Goal: Register for event/course

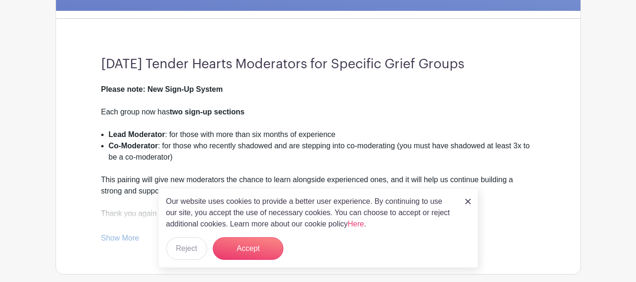
scroll to position [236, 0]
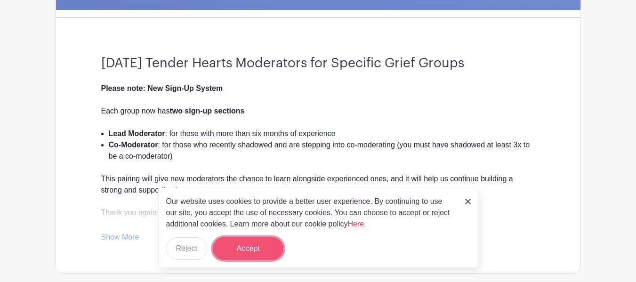
click at [238, 247] on button "Accept" at bounding box center [248, 248] width 71 height 23
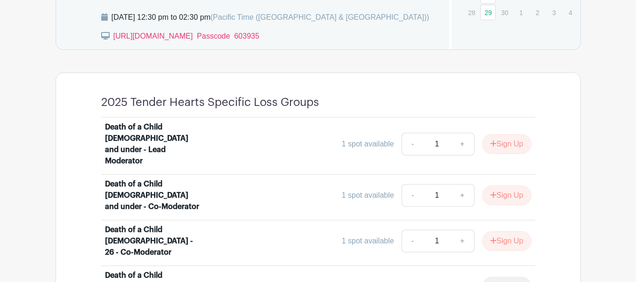
scroll to position [518, 0]
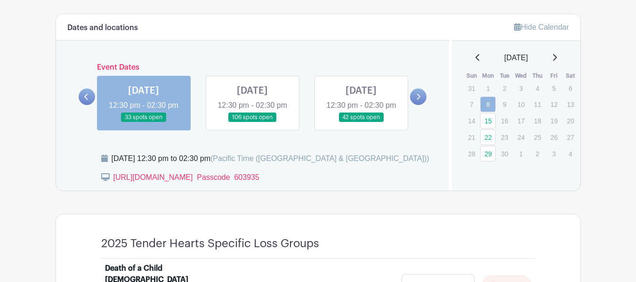
click at [252, 122] on link at bounding box center [252, 122] width 0 height 0
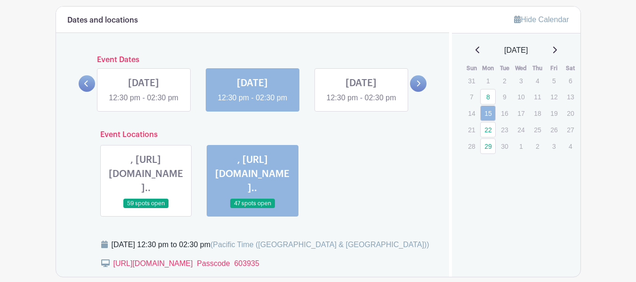
scroll to position [518, 0]
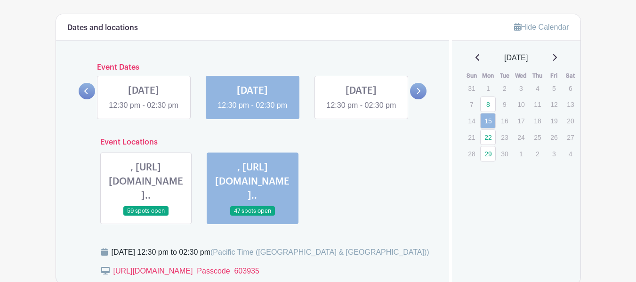
click at [361, 111] on link at bounding box center [361, 111] width 0 height 0
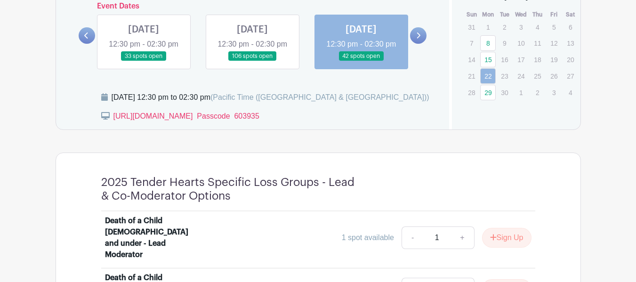
scroll to position [471, 0]
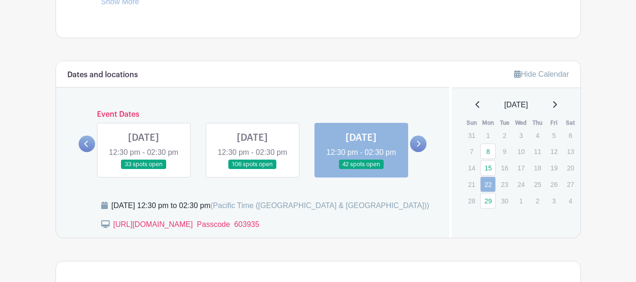
click at [416, 147] on icon at bounding box center [418, 143] width 4 height 7
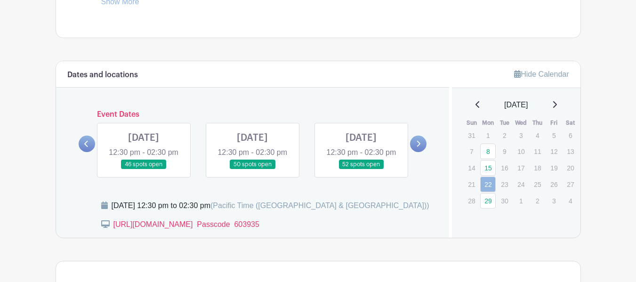
click at [144, 170] on link at bounding box center [144, 170] width 0 height 0
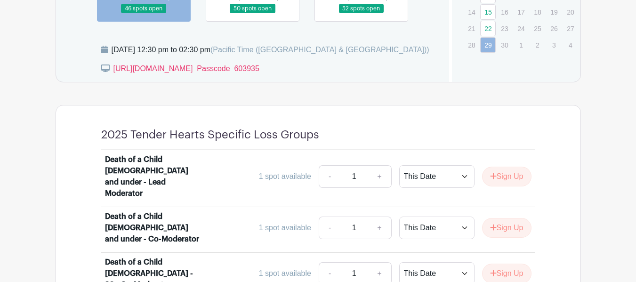
scroll to position [565, 0]
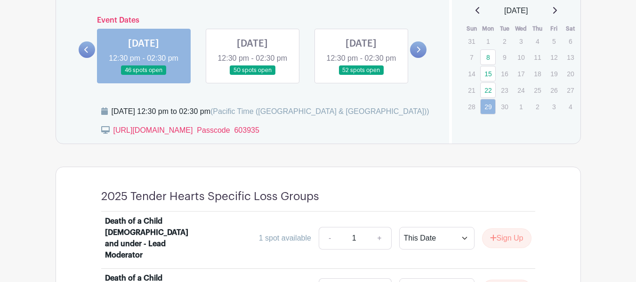
click at [252, 75] on link at bounding box center [252, 75] width 0 height 0
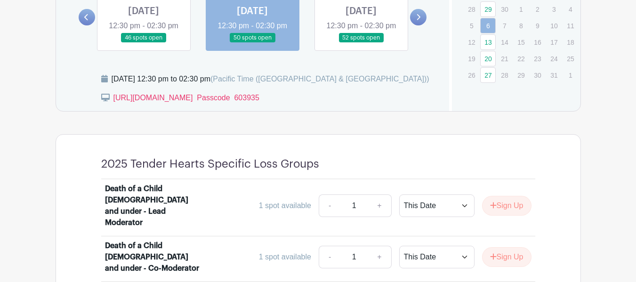
scroll to position [518, 0]
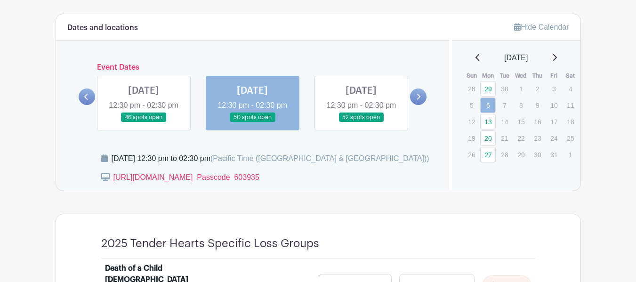
click at [361, 122] on link at bounding box center [361, 122] width 0 height 0
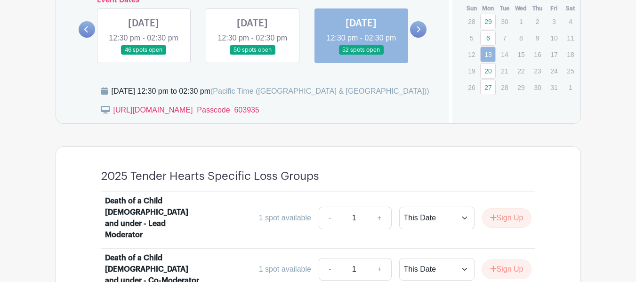
scroll to position [518, 0]
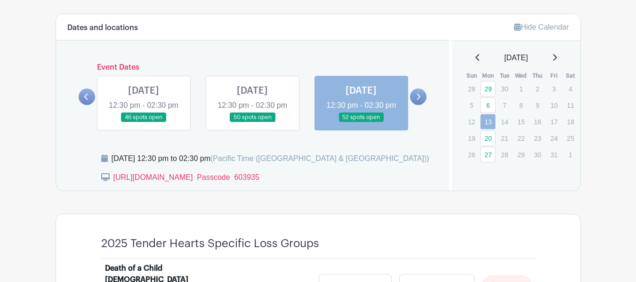
click at [418, 98] on link at bounding box center [418, 97] width 16 height 16
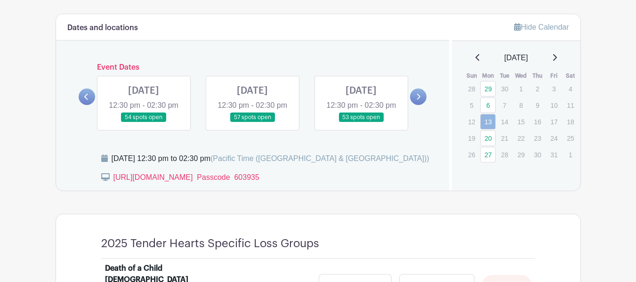
click at [144, 122] on link at bounding box center [144, 122] width 0 height 0
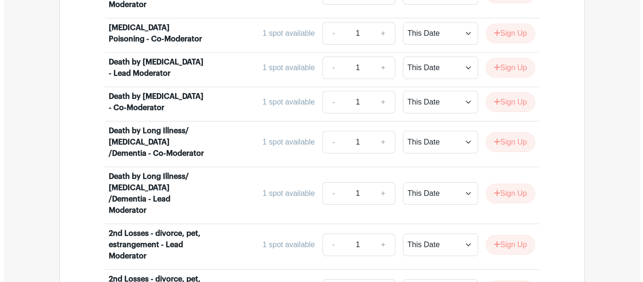
scroll to position [1931, 0]
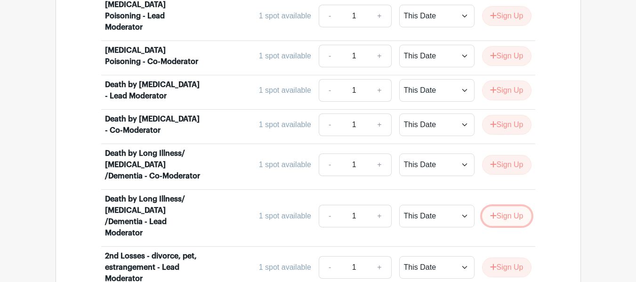
click at [511, 206] on button "Sign Up" at bounding box center [506, 216] width 49 height 20
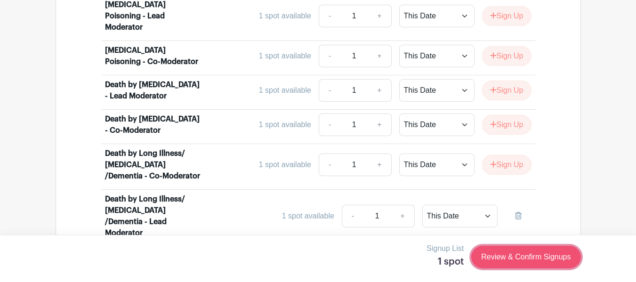
click at [505, 256] on link "Review & Confirm Signups" at bounding box center [525, 257] width 109 height 23
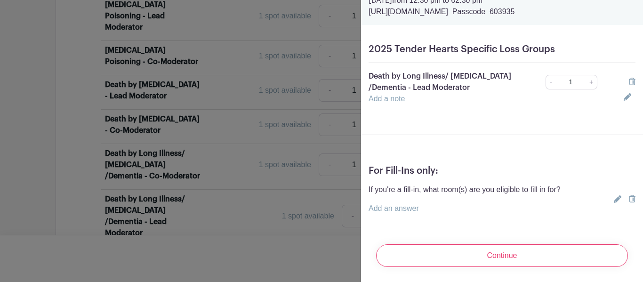
scroll to position [53, 0]
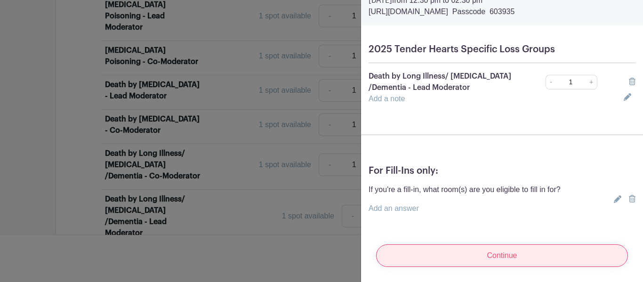
click at [459, 249] on input "Continue" at bounding box center [502, 255] width 252 height 23
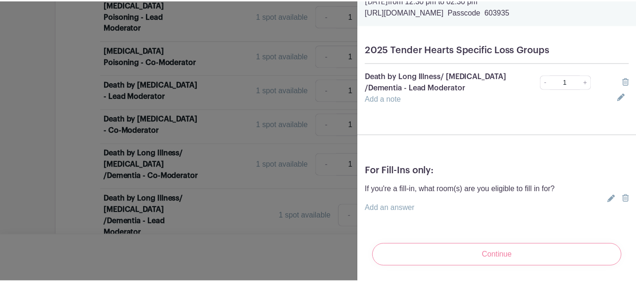
scroll to position [36, 0]
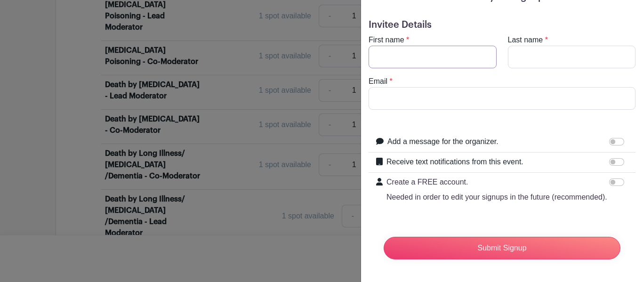
click at [400, 46] on input "First name" at bounding box center [433, 57] width 128 height 23
type input "[PERSON_NAME]"
type input "Portnow"
type input "[EMAIL_ADDRESS][DOMAIN_NAME]"
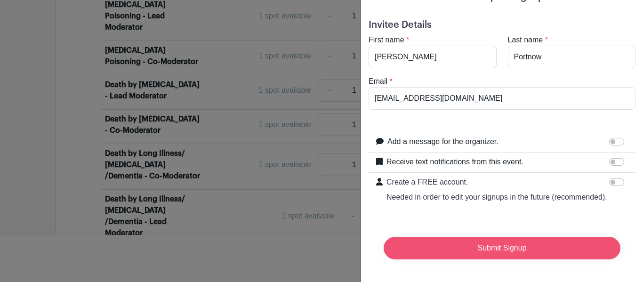
click at [521, 237] on input "Submit Signup" at bounding box center [502, 248] width 237 height 23
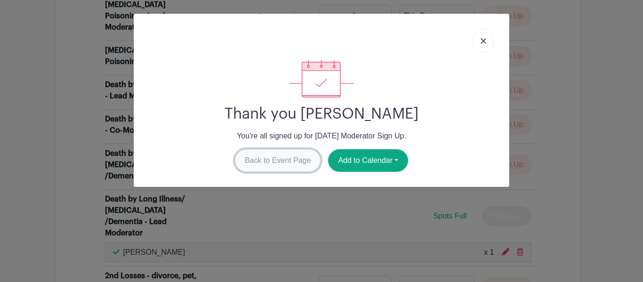
click at [286, 156] on link "Back to Event Page" at bounding box center [278, 160] width 86 height 23
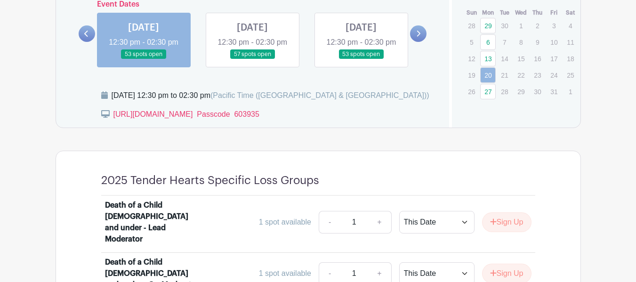
scroll to position [565, 0]
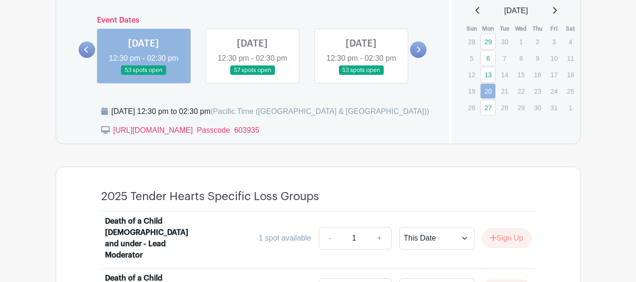
click at [252, 75] on link at bounding box center [252, 75] width 0 height 0
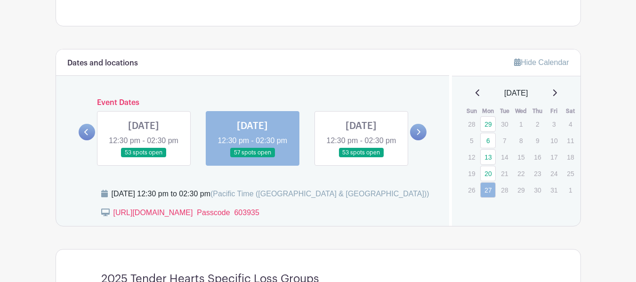
scroll to position [424, 0]
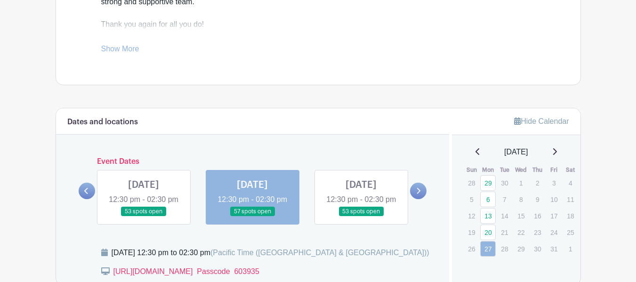
click at [361, 217] on link at bounding box center [361, 217] width 0 height 0
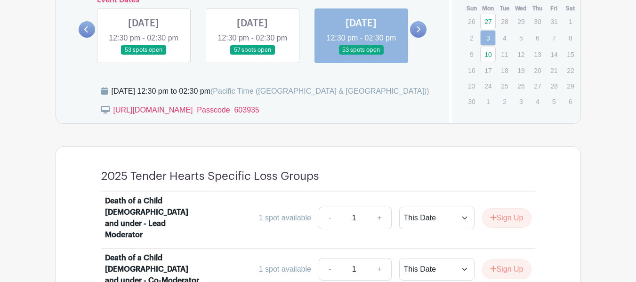
scroll to position [518, 0]
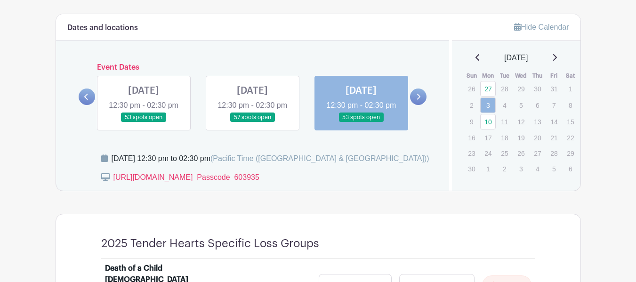
click at [421, 100] on icon at bounding box center [419, 97] width 4 height 6
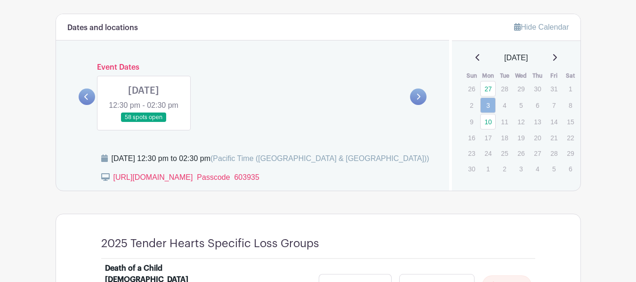
click at [144, 122] on link at bounding box center [144, 122] width 0 height 0
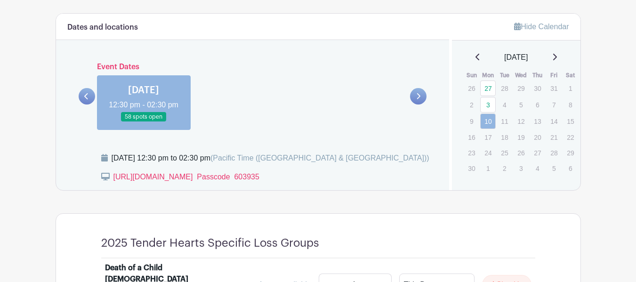
scroll to position [518, 0]
click at [82, 105] on link at bounding box center [87, 97] width 16 height 16
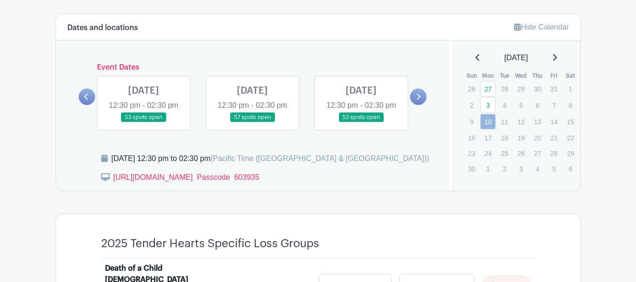
click at [361, 122] on link at bounding box center [361, 122] width 0 height 0
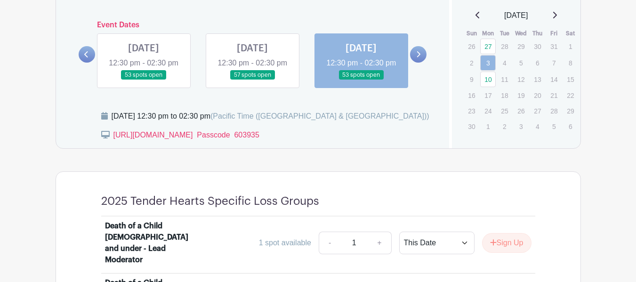
scroll to position [518, 0]
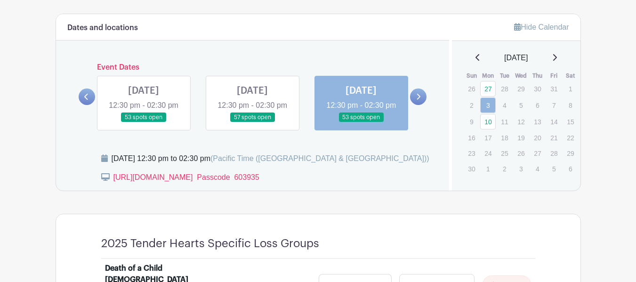
click at [420, 100] on icon at bounding box center [418, 96] width 4 height 7
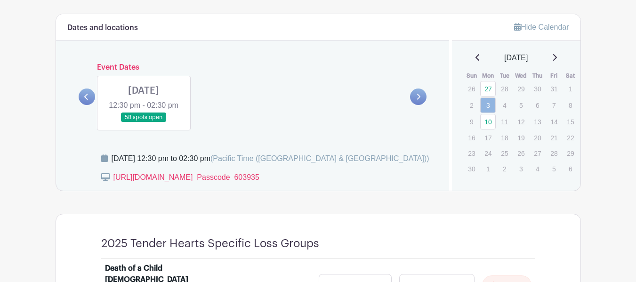
click at [144, 122] on link at bounding box center [144, 122] width 0 height 0
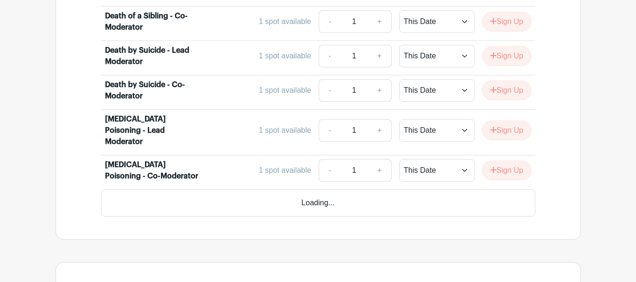
scroll to position [1837, 0]
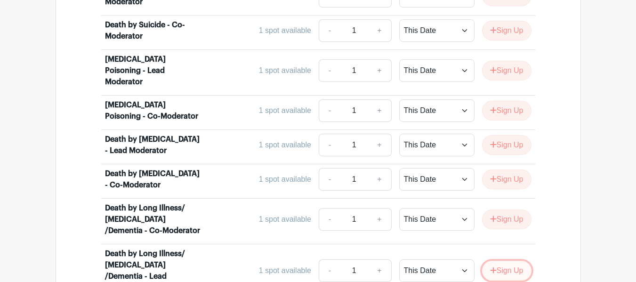
click at [512, 261] on button "Sign Up" at bounding box center [506, 271] width 49 height 20
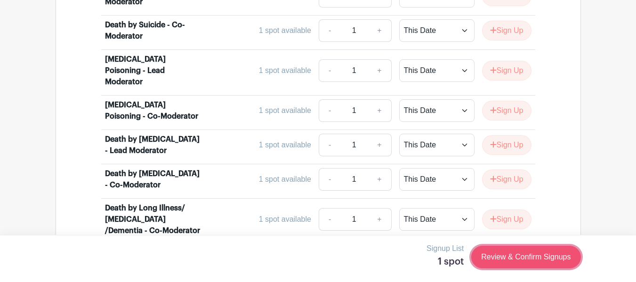
click at [524, 258] on link "Review & Confirm Signups" at bounding box center [525, 257] width 109 height 23
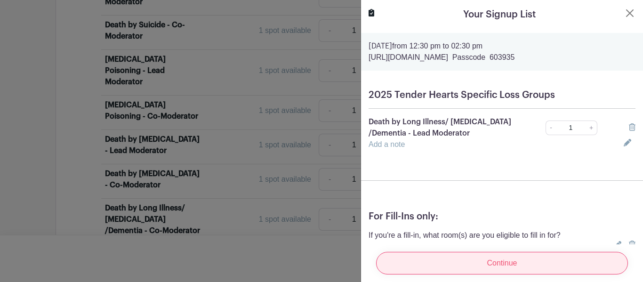
click at [544, 255] on input "Continue" at bounding box center [502, 263] width 252 height 23
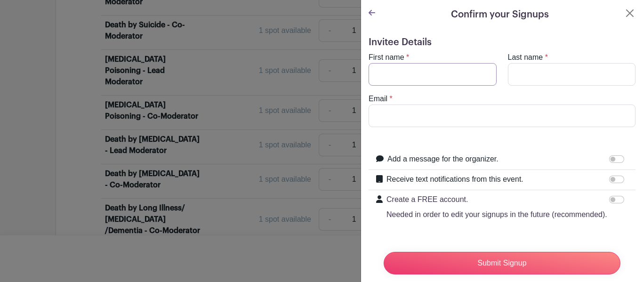
click at [421, 75] on input "First name" at bounding box center [433, 74] width 128 height 23
type input "[PERSON_NAME]"
type input "Portnow"
type input "[EMAIL_ADDRESS][DOMAIN_NAME]"
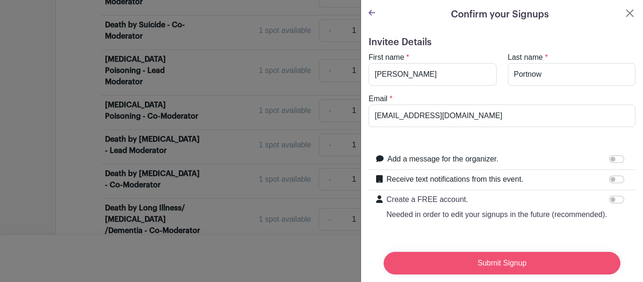
click at [466, 255] on input "Submit Signup" at bounding box center [502, 263] width 237 height 23
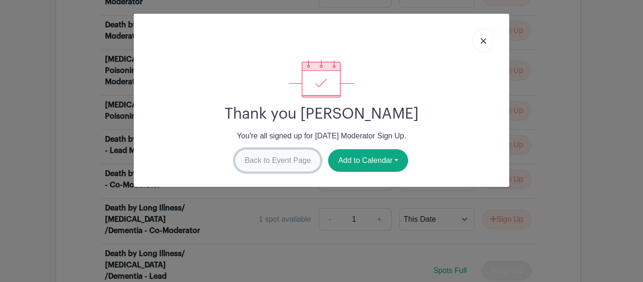
click at [240, 160] on link "Back to Event Page" at bounding box center [278, 160] width 86 height 23
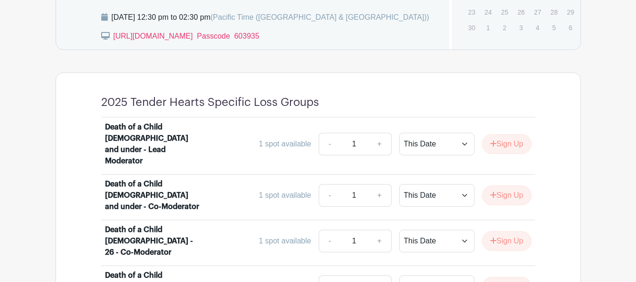
scroll to position [518, 0]
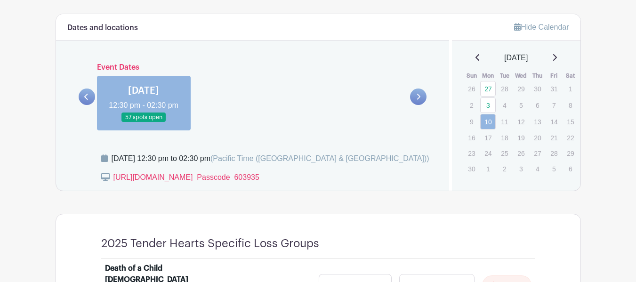
click at [86, 100] on icon at bounding box center [86, 96] width 4 height 7
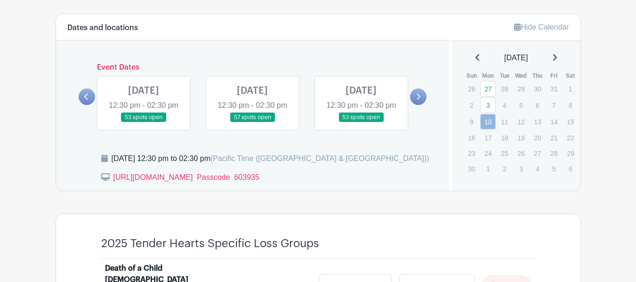
click at [361, 122] on link at bounding box center [361, 122] width 0 height 0
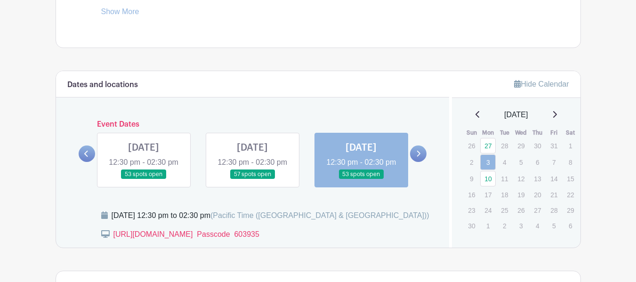
scroll to position [427, 0]
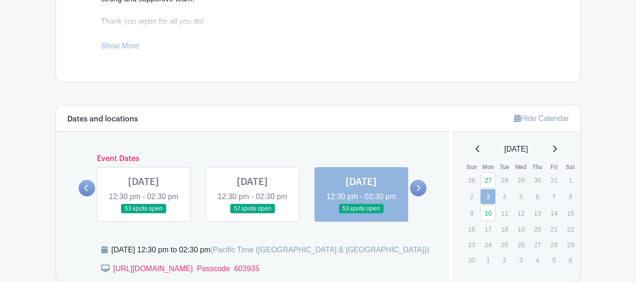
click at [418, 190] on link at bounding box center [418, 188] width 16 height 16
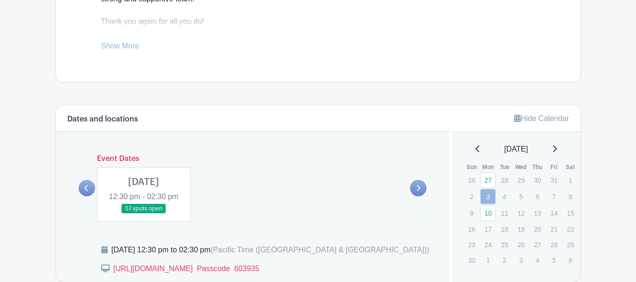
click at [144, 214] on link at bounding box center [144, 214] width 0 height 0
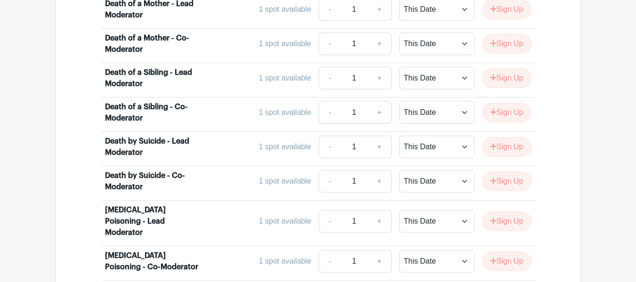
scroll to position [1793, 0]
